Goal: Transaction & Acquisition: Purchase product/service

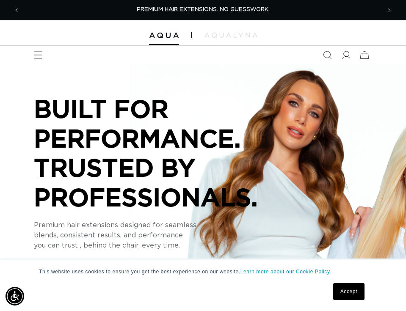
click at [344, 292] on link "Accept" at bounding box center [348, 291] width 31 height 17
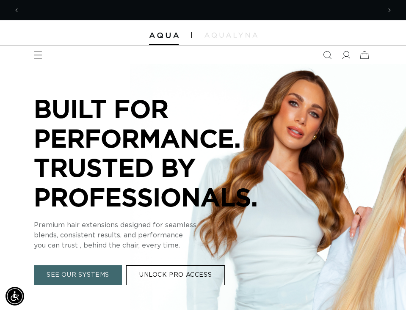
scroll to position [0, 361]
click at [41, 56] on icon "Menu" at bounding box center [37, 55] width 9 height 9
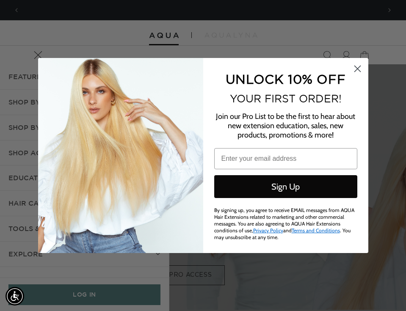
scroll to position [0, 0]
click at [359, 69] on circle "Close dialog" at bounding box center [357, 69] width 14 height 14
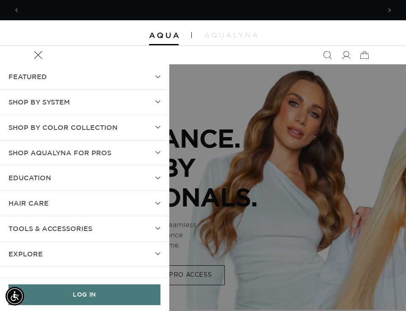
scroll to position [0, 361]
click at [159, 98] on summary "SHOP BY SYSTEM" at bounding box center [84, 102] width 169 height 25
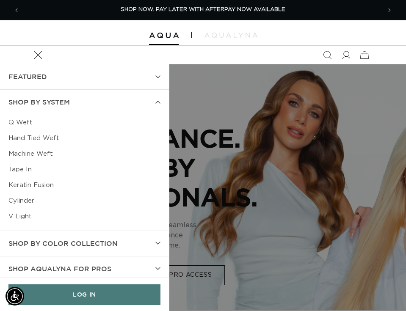
click at [159, 99] on summary "SHOP BY SYSTEM" at bounding box center [84, 102] width 169 height 25
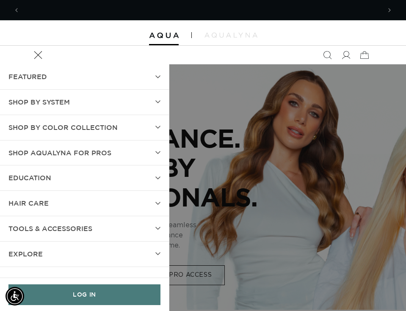
scroll to position [0, 723]
click at [154, 127] on summary "Shop by Color Collection" at bounding box center [84, 127] width 169 height 25
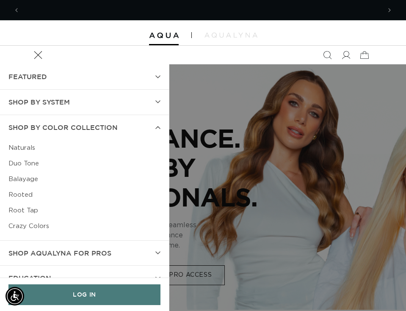
scroll to position [0, 0]
click at [154, 127] on summary "Shop by Color Collection" at bounding box center [84, 127] width 169 height 25
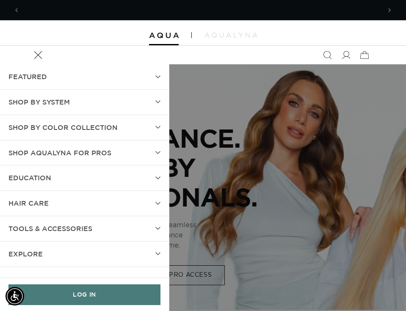
scroll to position [0, 723]
click at [152, 148] on summary "Shop AquaLyna for Pros" at bounding box center [84, 153] width 169 height 25
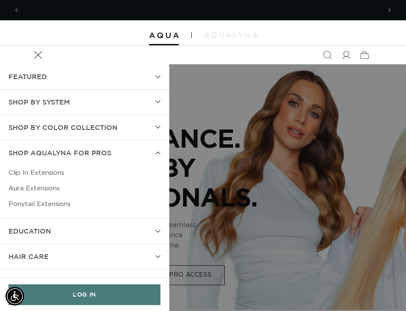
scroll to position [0, 0]
click at [121, 148] on summary "Shop AquaLyna for Pros" at bounding box center [84, 153] width 169 height 25
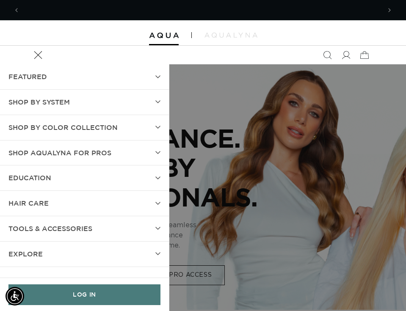
scroll to position [0, 361]
click at [36, 53] on icon "Menu" at bounding box center [37, 55] width 9 height 9
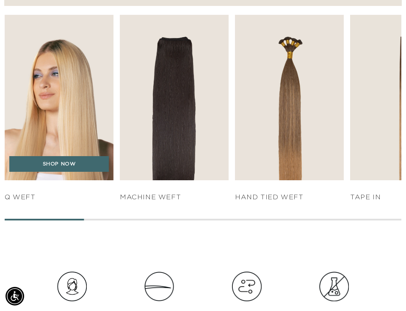
click at [110, 115] on img "1 / 7" at bounding box center [59, 98] width 114 height 174
click at [94, 168] on link "SHOP NOW" at bounding box center [59, 164] width 100 height 16
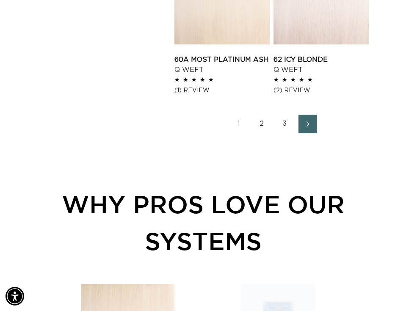
scroll to position [1228, 0]
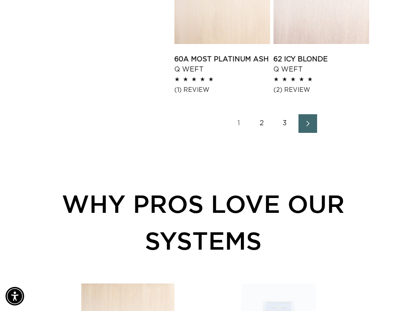
click at [302, 133] on link "Next page" at bounding box center [308, 123] width 19 height 19
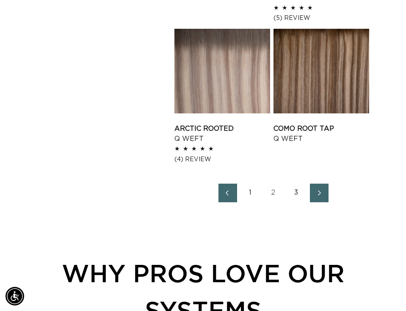
scroll to position [1164, 0]
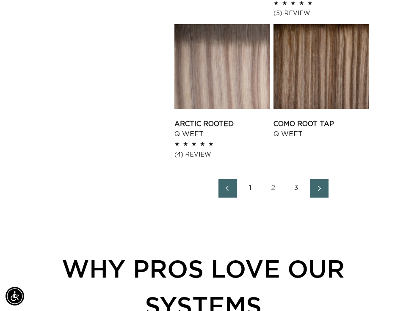
click at [320, 186] on icon "Next page" at bounding box center [319, 189] width 3 height 6
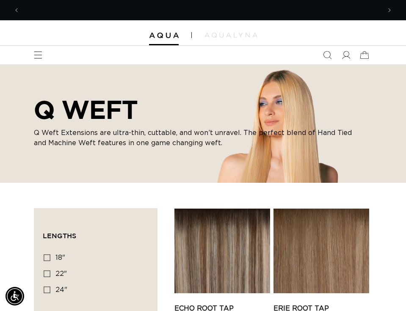
scroll to position [0, 361]
click at [39, 56] on icon "Menu" at bounding box center [37, 55] width 9 height 9
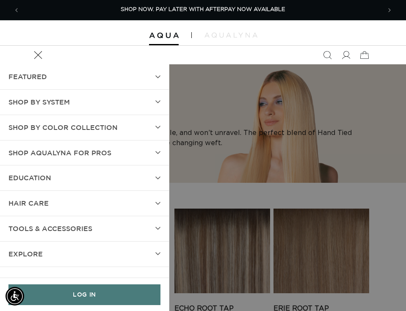
click at [118, 124] on summary "Shop by Color Collection" at bounding box center [84, 127] width 169 height 25
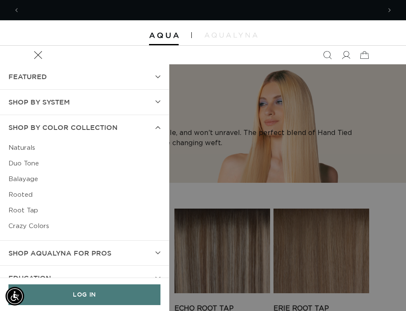
scroll to position [0, 723]
click at [39, 222] on link "Crazy Colors" at bounding box center [84, 227] width 152 height 16
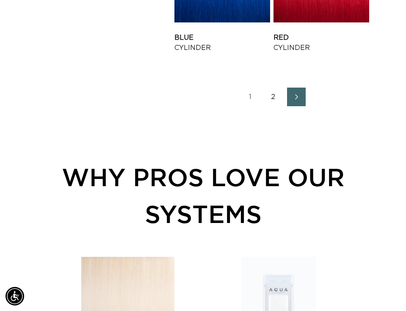
scroll to position [1246, 0]
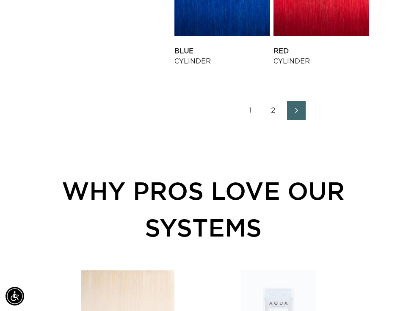
click at [295, 101] on link "Next page" at bounding box center [296, 110] width 19 height 19
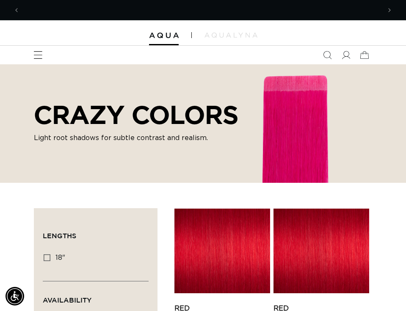
click at [45, 58] on span "Menu" at bounding box center [38, 55] width 19 height 19
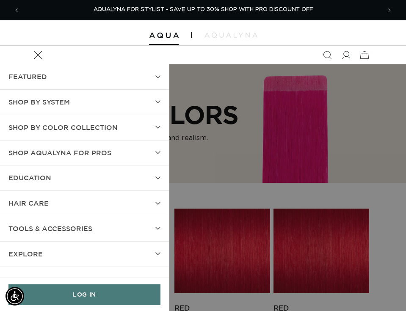
click at [137, 83] on summary "FEATURED" at bounding box center [84, 76] width 169 height 25
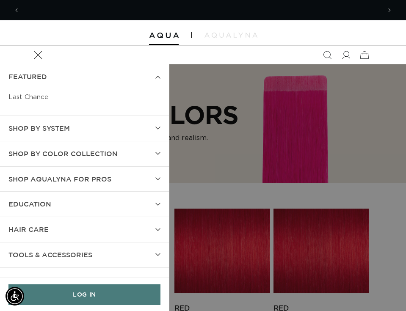
scroll to position [0, 0]
click at [137, 84] on summary "FEATURED" at bounding box center [84, 76] width 169 height 25
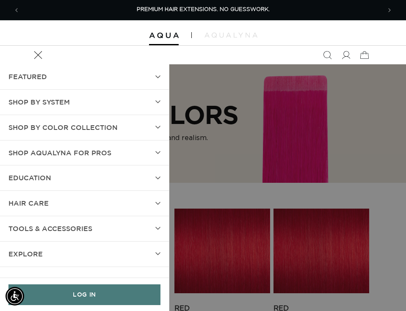
click at [143, 96] on summary "SHOP BY SYSTEM" at bounding box center [84, 102] width 169 height 25
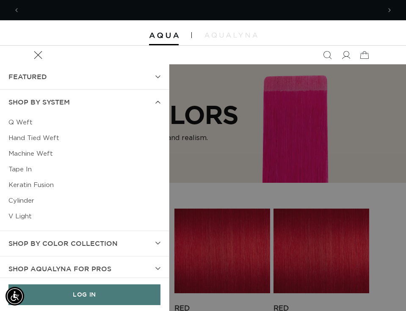
scroll to position [0, 361]
click at [55, 136] on link "Hand Tied Weft" at bounding box center [84, 138] width 152 height 16
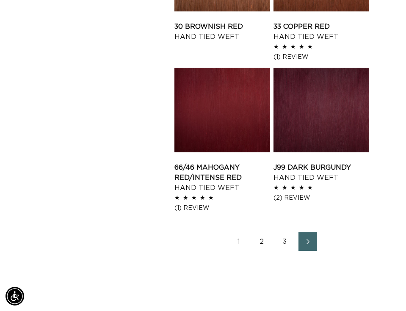
scroll to position [0, 723]
click at [306, 235] on link "Next page" at bounding box center [308, 242] width 19 height 19
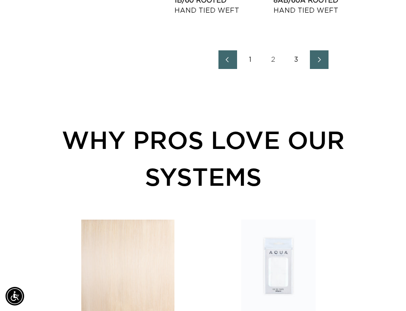
scroll to position [1308, 0]
